Goal: Find specific page/section: Find specific page/section

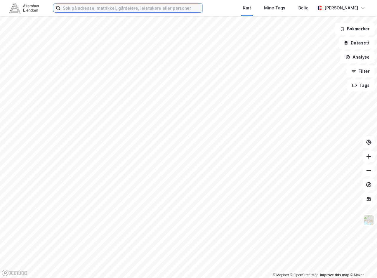
click at [82, 9] on input at bounding box center [131, 8] width 142 height 9
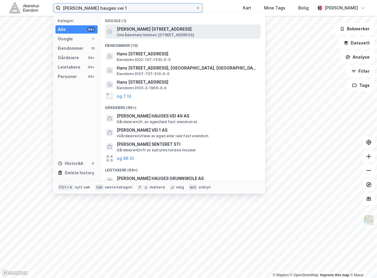
type input "[PERSON_NAME] hauges vei 1"
click at [132, 26] on span "[PERSON_NAME] [STREET_ADDRESS]" at bounding box center [187, 29] width 141 height 7
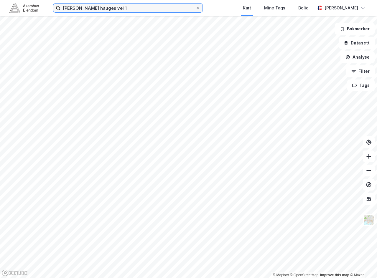
click at [123, 9] on input "[PERSON_NAME] hauges vei 1" at bounding box center [127, 8] width 135 height 9
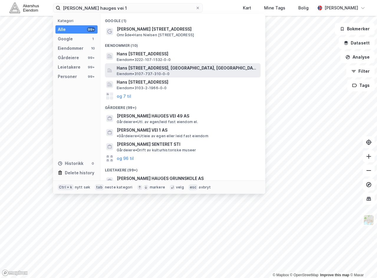
click at [142, 71] on span "Hans [STREET_ADDRESS], [GEOGRAPHIC_DATA], [GEOGRAPHIC_DATA]" at bounding box center [187, 67] width 141 height 7
